Goal: Information Seeking & Learning: Check status

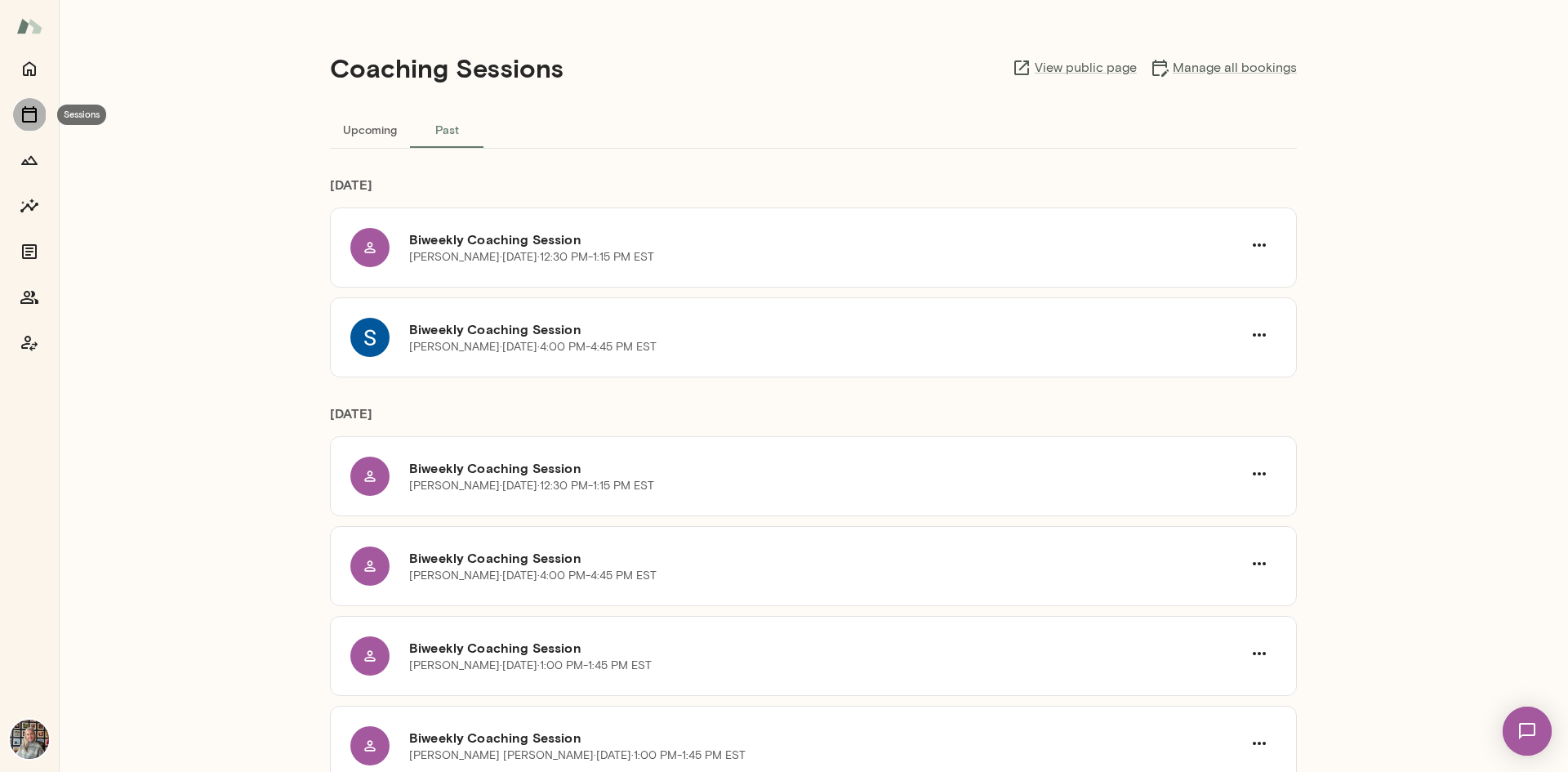
click at [30, 114] on icon "Sessions" at bounding box center [30, 114] width 20 height 20
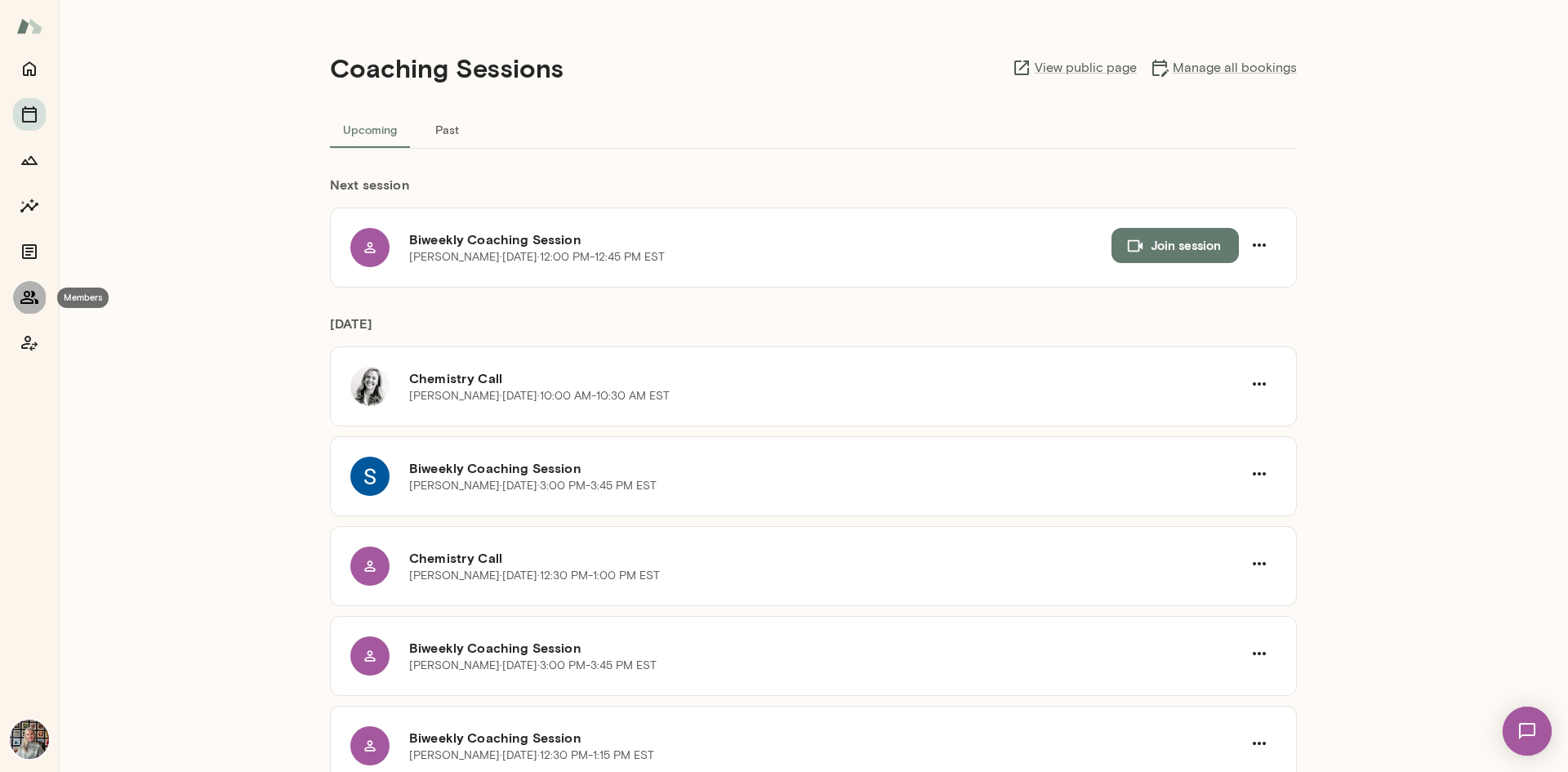
click at [36, 301] on icon "Members" at bounding box center [30, 297] width 18 height 13
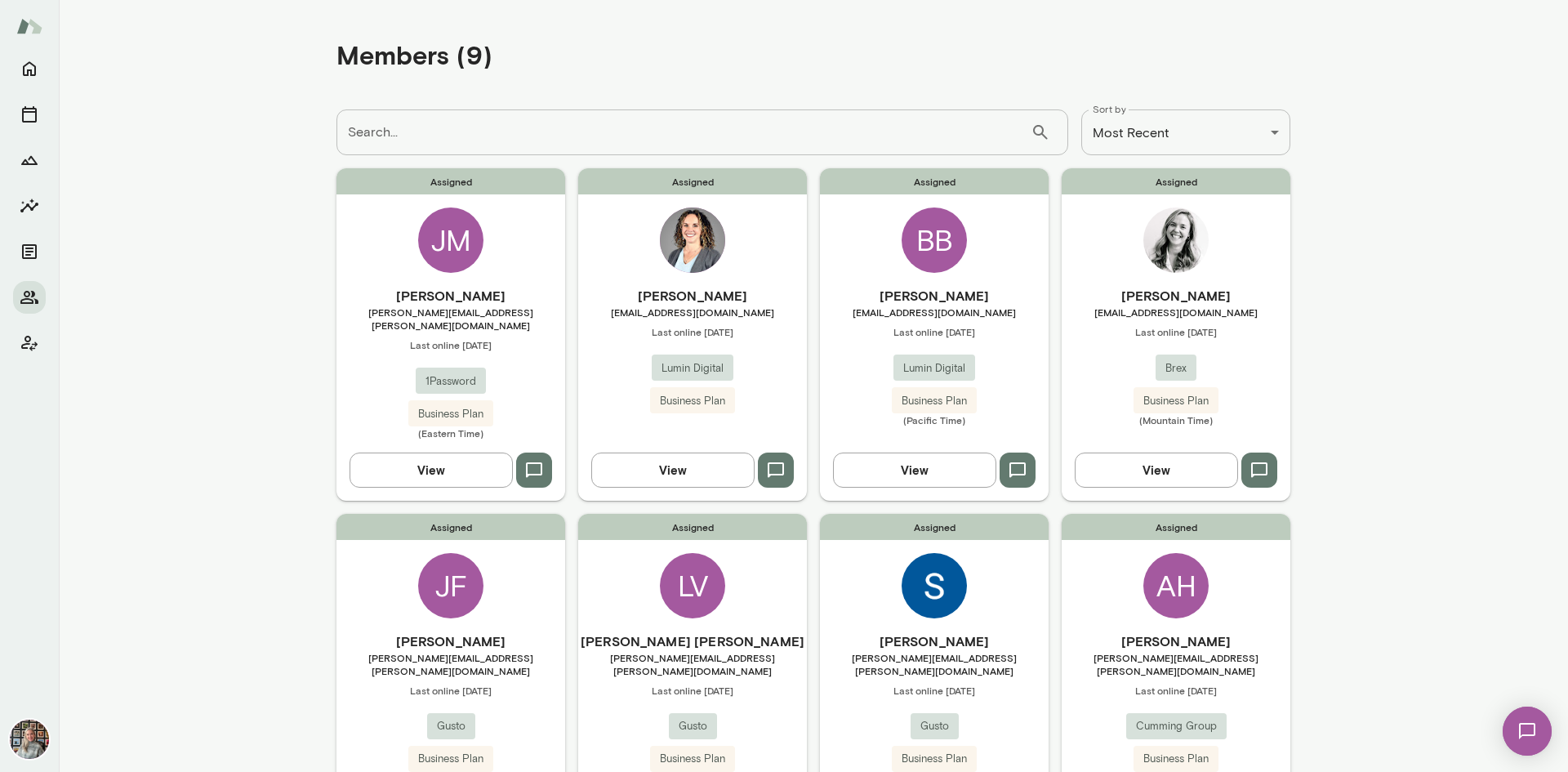
scroll to position [408, 0]
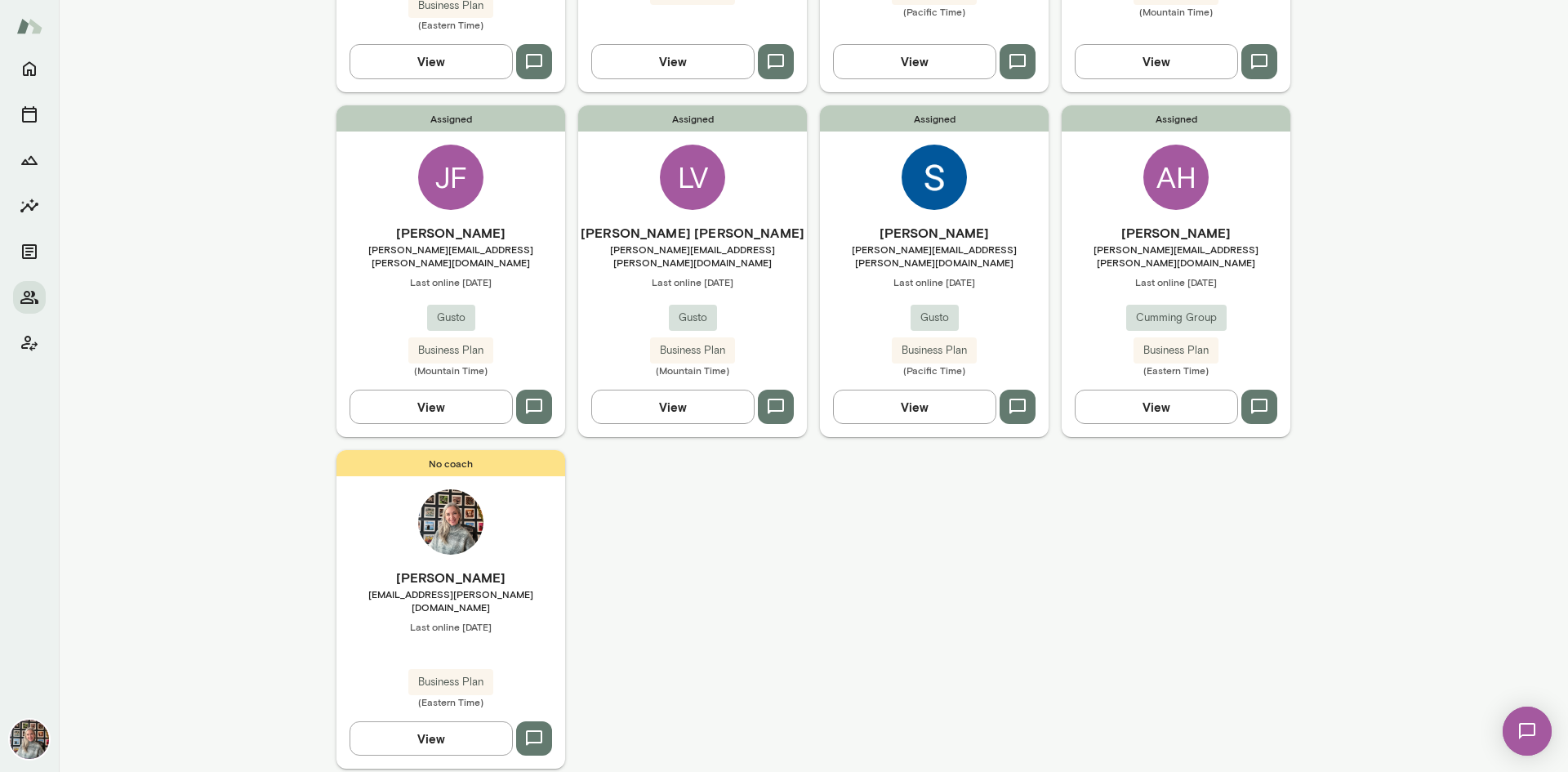
click at [438, 389] on button "View" at bounding box center [431, 406] width 163 height 35
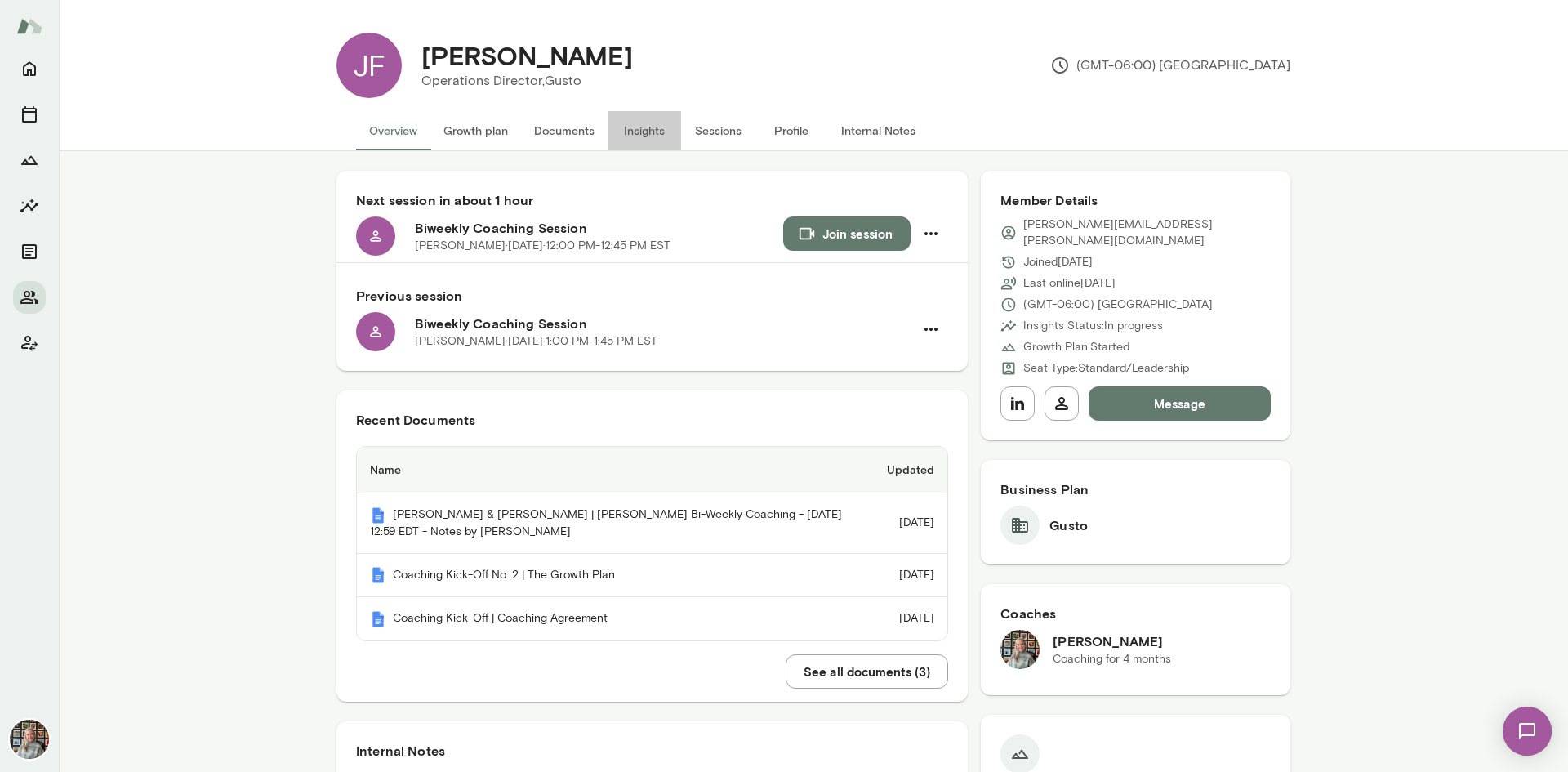
click at [641, 134] on button "Insights" at bounding box center [645, 130] width 74 height 39
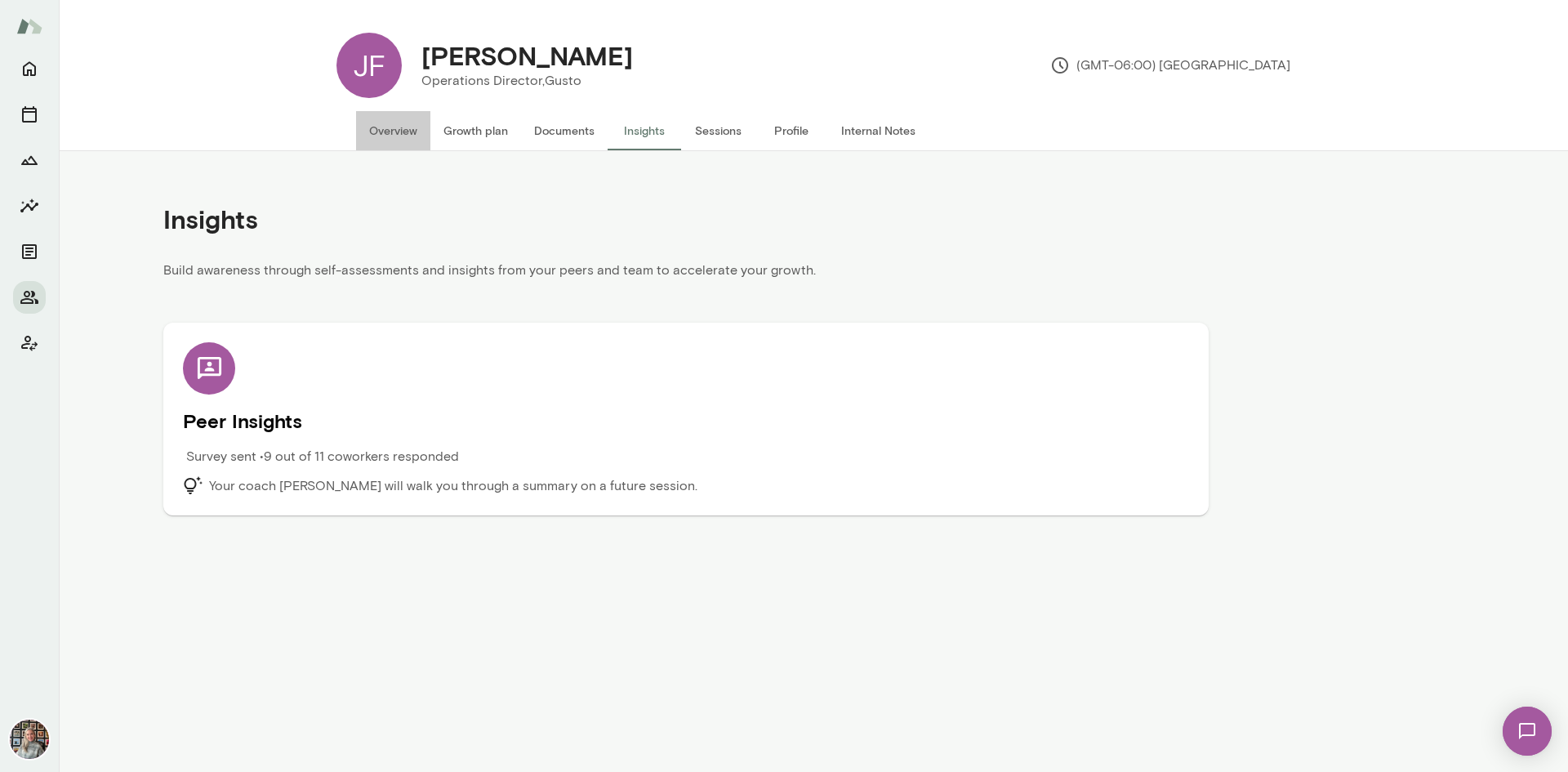
click at [387, 122] on button "Overview" at bounding box center [392, 130] width 75 height 39
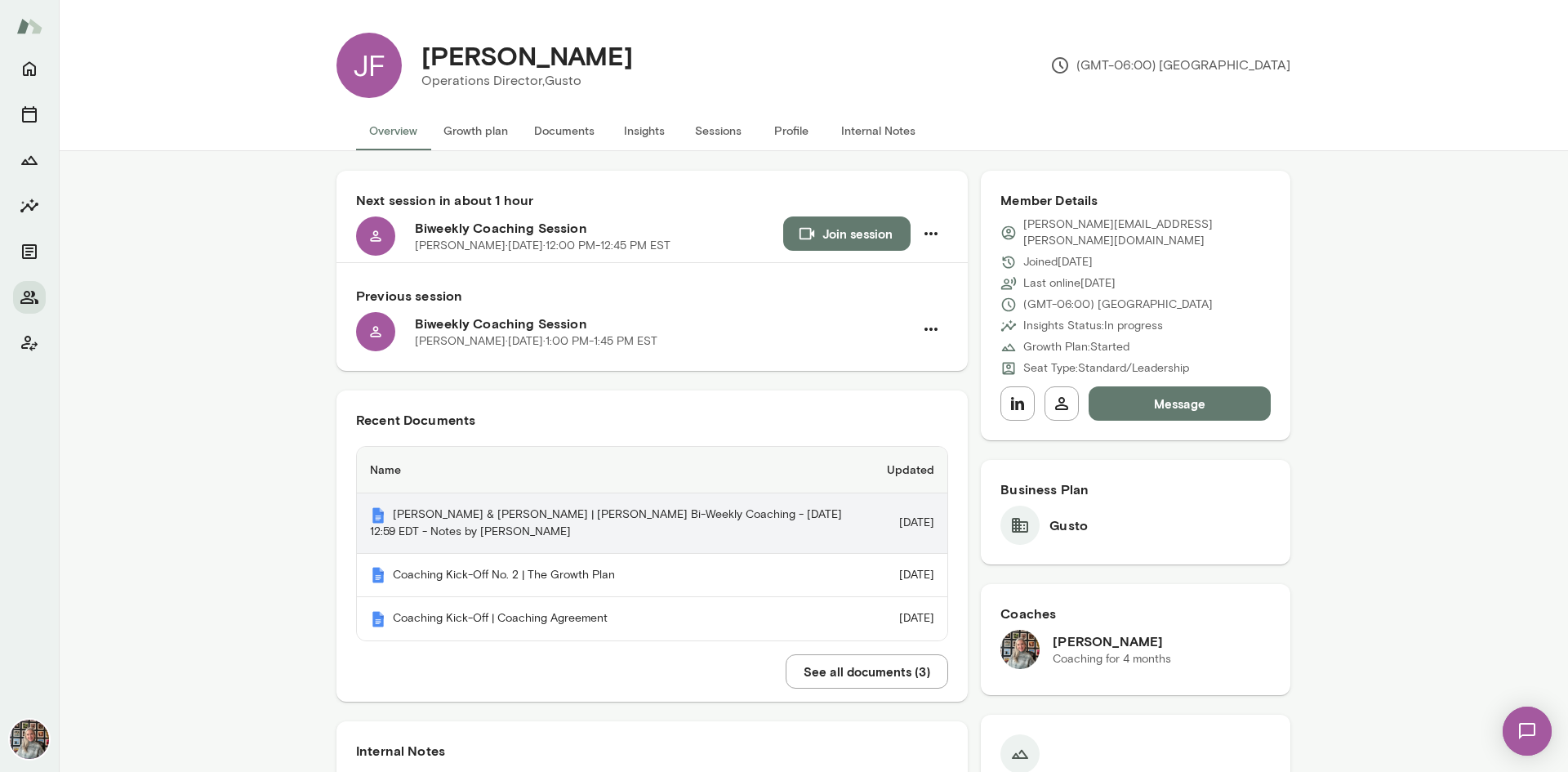
click at [466, 526] on th "[PERSON_NAME] & [PERSON_NAME] | [PERSON_NAME] Bi-Weekly Coaching - [DATE] 12:59…" at bounding box center [615, 523] width 517 height 61
